Goal: Information Seeking & Learning: Learn about a topic

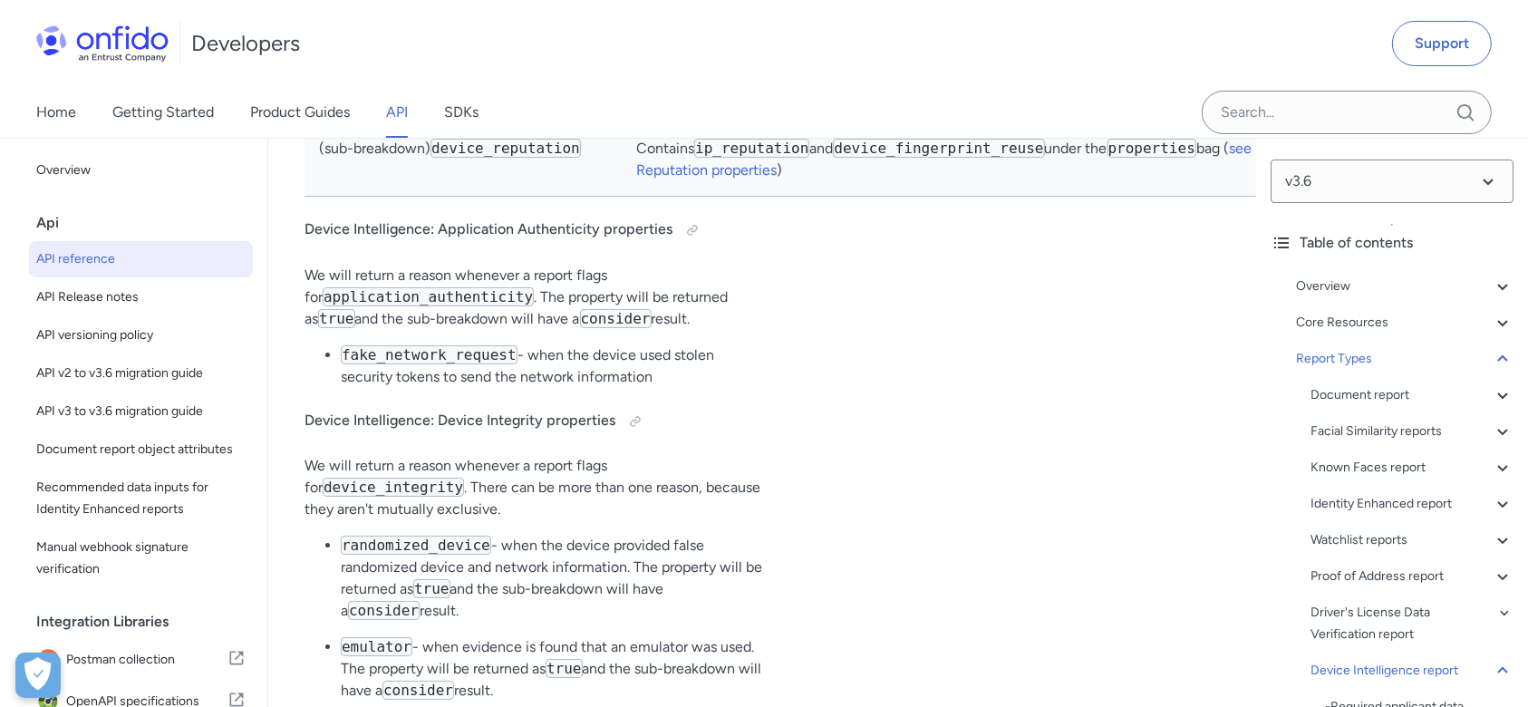
scroll to position [137484, 0]
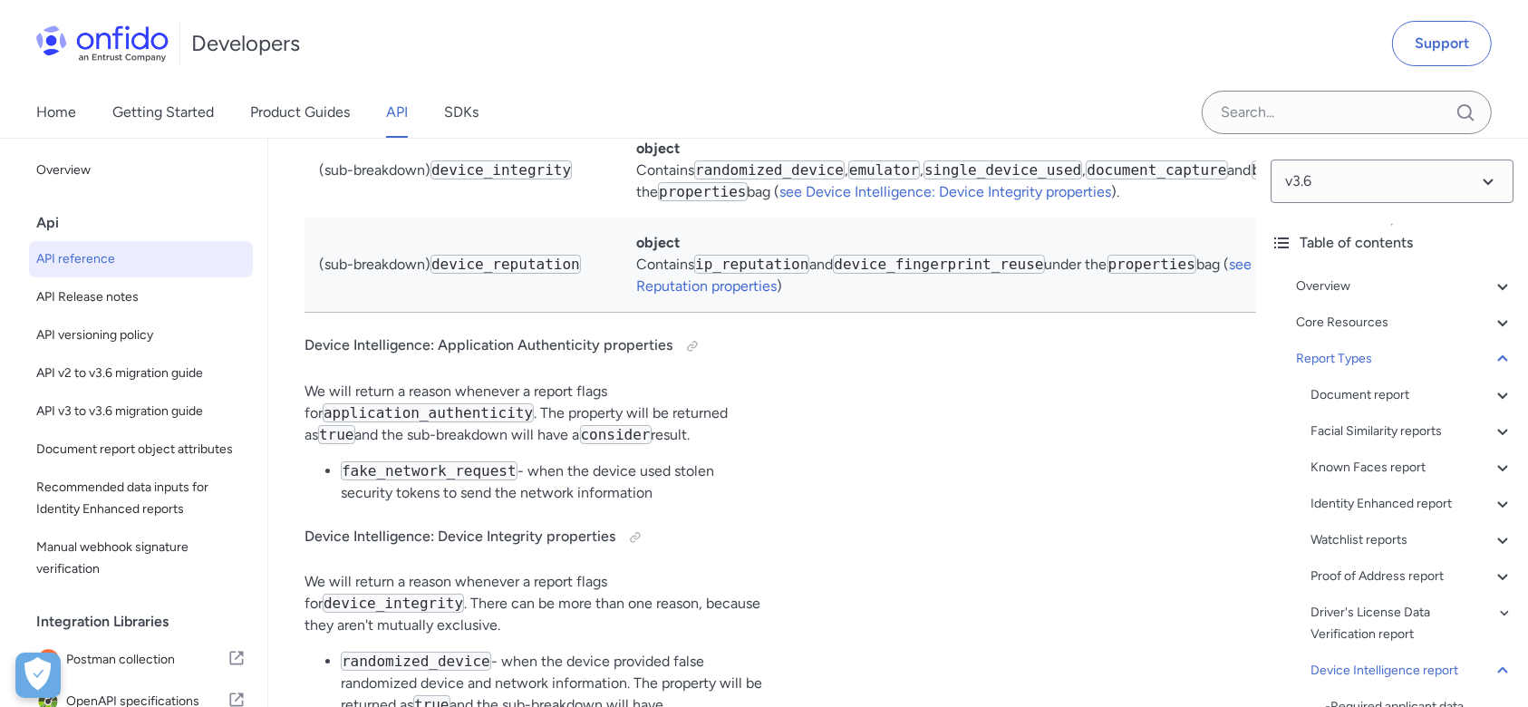
drag, startPoint x: 880, startPoint y: 456, endPoint x: 1004, endPoint y: 452, distance: 124.2
drag, startPoint x: 877, startPoint y: 474, endPoint x: 1037, endPoint y: 469, distance: 159.6
drag, startPoint x: 625, startPoint y: 301, endPoint x: 647, endPoint y: 324, distance: 31.4
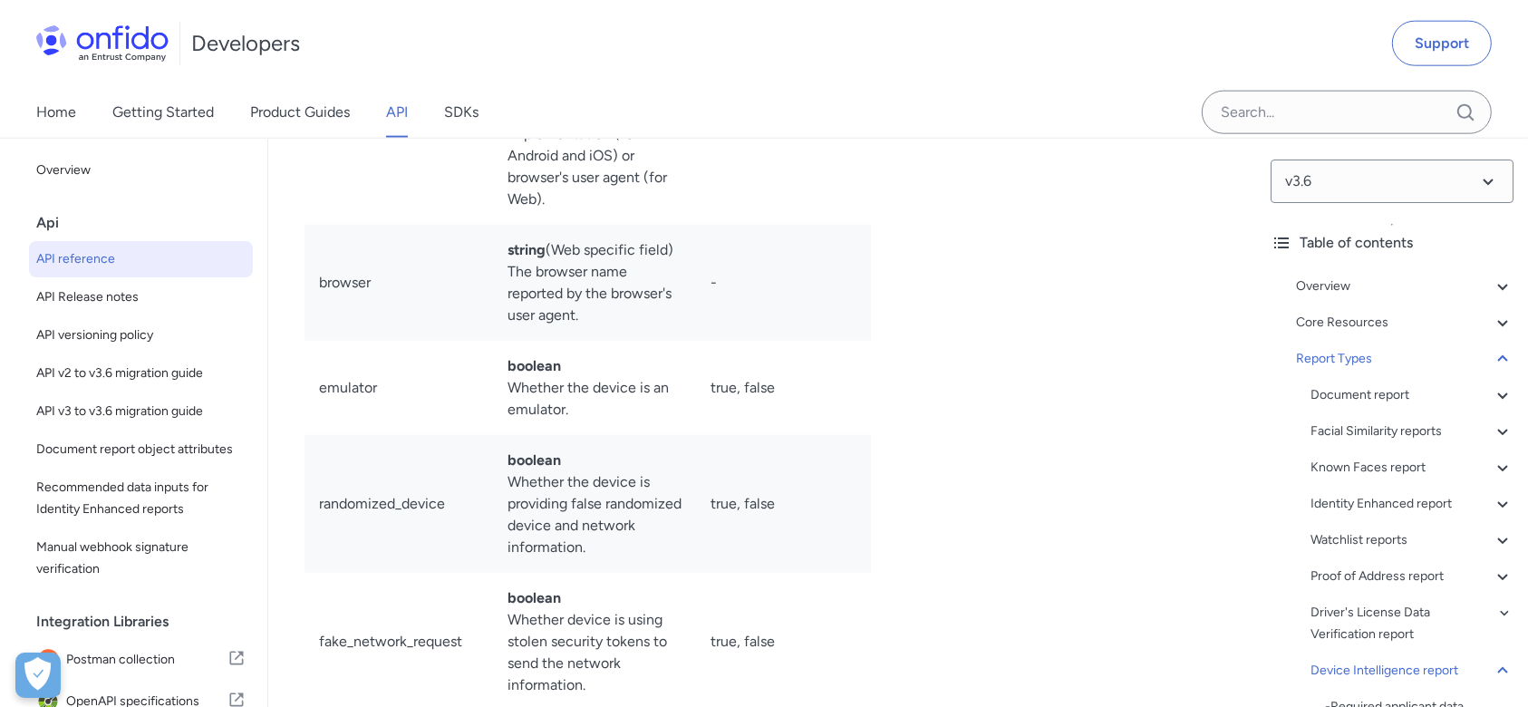
scroll to position [139780, 0]
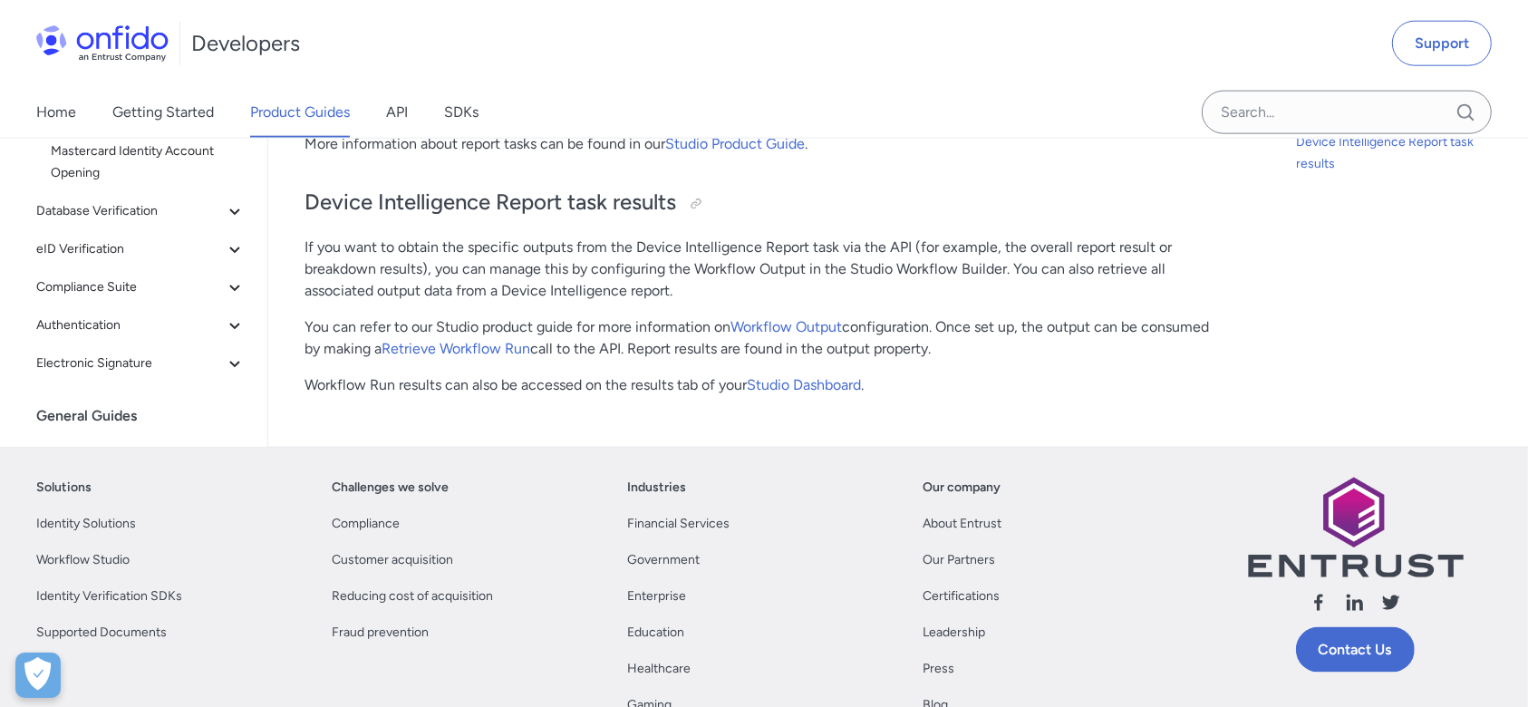
scroll to position [2054, 0]
